Goal: Information Seeking & Learning: Find specific fact

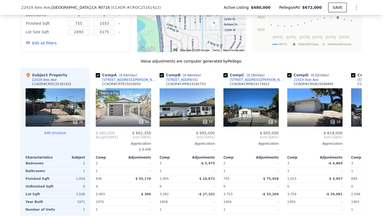
scroll to position [520, 0]
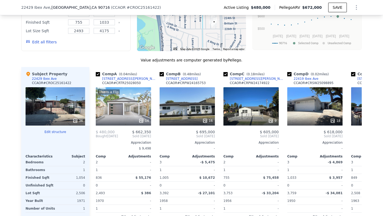
click at [247, 181] on div "755" at bounding box center [236, 177] width 27 height 7
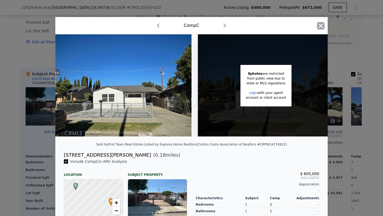
click at [319, 23] on icon "button" at bounding box center [320, 25] width 7 height 7
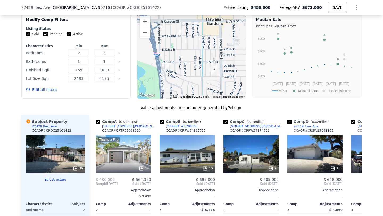
scroll to position [472, 0]
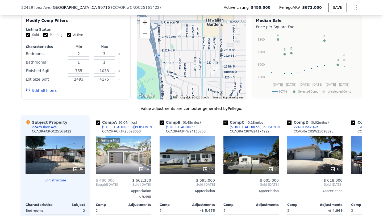
click at [144, 27] on button "Zoom in" at bounding box center [145, 22] width 11 height 11
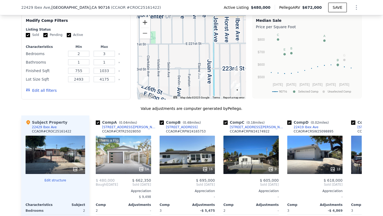
click at [144, 27] on button "Zoom in" at bounding box center [145, 22] width 11 height 11
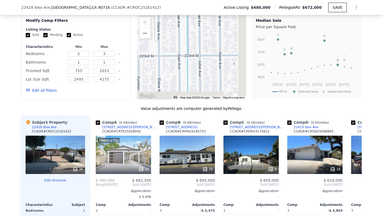
drag, startPoint x: 218, startPoint y: 63, endPoint x: 157, endPoint y: 24, distance: 72.5
click at [157, 24] on div at bounding box center [191, 56] width 109 height 85
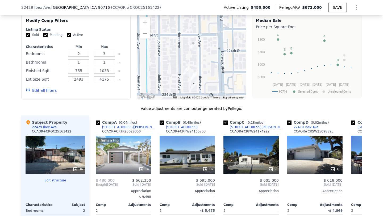
drag, startPoint x: 201, startPoint y: 60, endPoint x: 174, endPoint y: 57, distance: 27.5
click at [174, 57] on div at bounding box center [191, 56] width 109 height 85
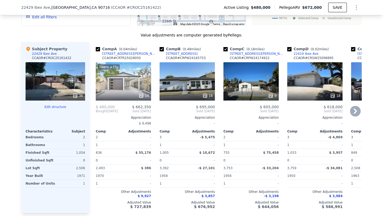
scroll to position [546, 0]
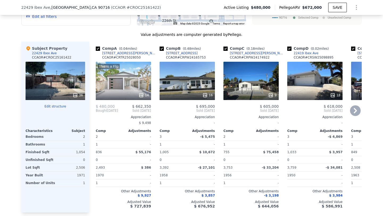
click at [106, 69] on div "This is a Flip" at bounding box center [109, 66] width 22 height 5
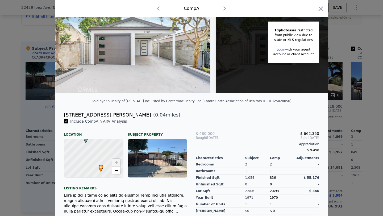
scroll to position [105, 0]
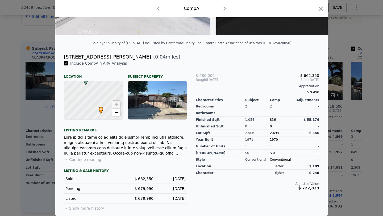
click at [85, 209] on button "Show more history" at bounding box center [84, 206] width 40 height 7
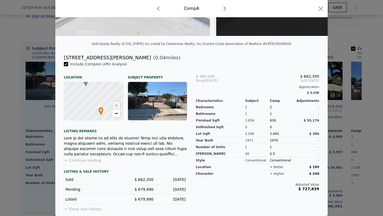
click at [87, 208] on button "Show less history" at bounding box center [83, 207] width 38 height 7
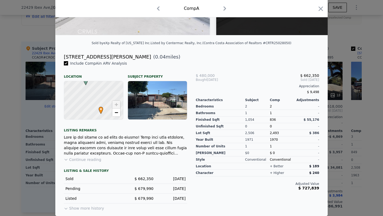
scroll to position [0, 0]
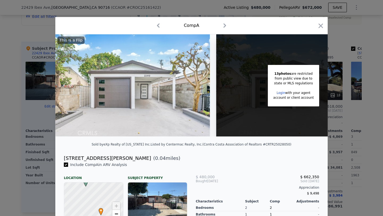
click at [86, 162] on div "[STREET_ADDRESS][PERSON_NAME]" at bounding box center [107, 158] width 87 height 7
drag, startPoint x: 61, startPoint y: 161, endPoint x: 99, endPoint y: 160, distance: 38.6
click at [99, 160] on div "[STREET_ADDRESS][PERSON_NAME] ( 0.04 miles)" at bounding box center [192, 158] width 264 height 7
copy div "[STREET_ADDRESS][PERSON_NAME]"
click at [319, 27] on icon "button" at bounding box center [320, 25] width 7 height 7
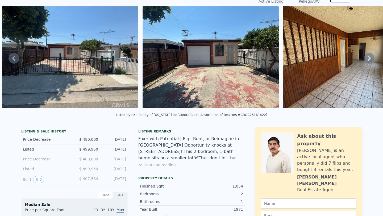
scroll to position [3, 0]
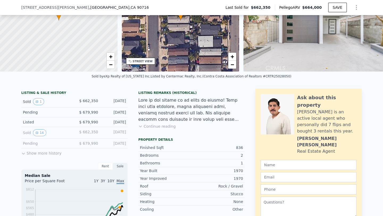
scroll to position [66, 0]
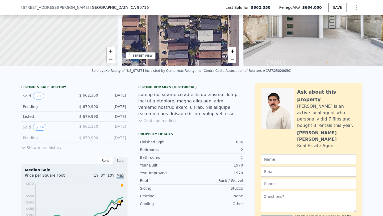
click at [31, 150] on button "Show more history" at bounding box center [41, 146] width 40 height 7
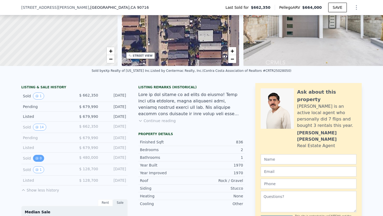
click at [38, 162] on button "0" at bounding box center [38, 158] width 11 height 7
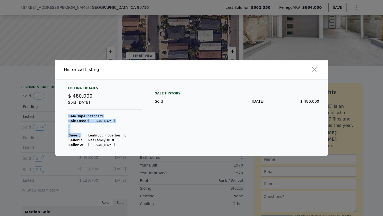
drag, startPoint x: 86, startPoint y: 135, endPoint x: 123, endPoint y: 134, distance: 37.8
click at [123, 134] on div "Listing Details $ 480,000 Sold Aug 11, 2024 Sale Type: Standard Sale Deed: Gran…" at bounding box center [105, 116] width 82 height 61
drag, startPoint x: 85, startPoint y: 135, endPoint x: 123, endPoint y: 135, distance: 37.8
click at [123, 135] on div "Listing Details $ 480,000 Sold Aug 11, 2024 Sale Type: Standard Sale Deed: Gran…" at bounding box center [105, 116] width 82 height 61
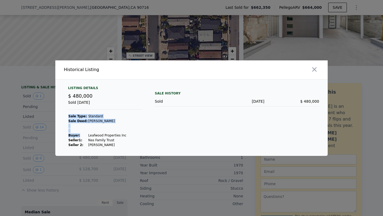
click at [123, 135] on div "Listing Details $ 480,000 Sold Aug 11, 2024 Sale Type: Standard Sale Deed: Gran…" at bounding box center [105, 116] width 82 height 61
drag, startPoint x: 86, startPoint y: 134, endPoint x: 122, endPoint y: 134, distance: 36.4
click at [122, 134] on td "Leafwood Properties Inc" at bounding box center [107, 135] width 39 height 5
copy td "Leafwood Properties Inc"
click at [316, 70] on icon "button" at bounding box center [314, 69] width 7 height 7
